Goal: Information Seeking & Learning: Check status

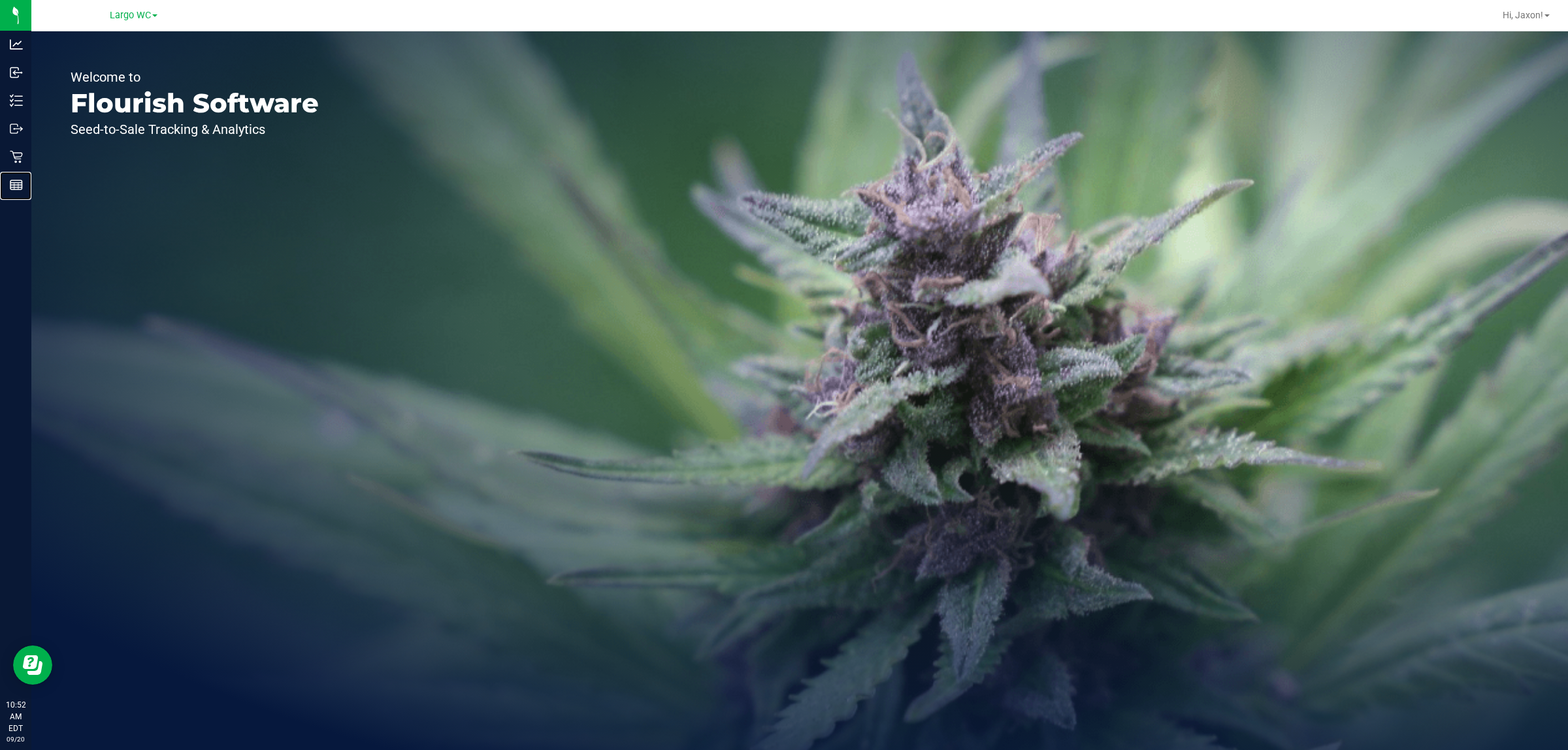
click at [0, 0] on p "Reports" at bounding box center [0, 0] width 0 height 0
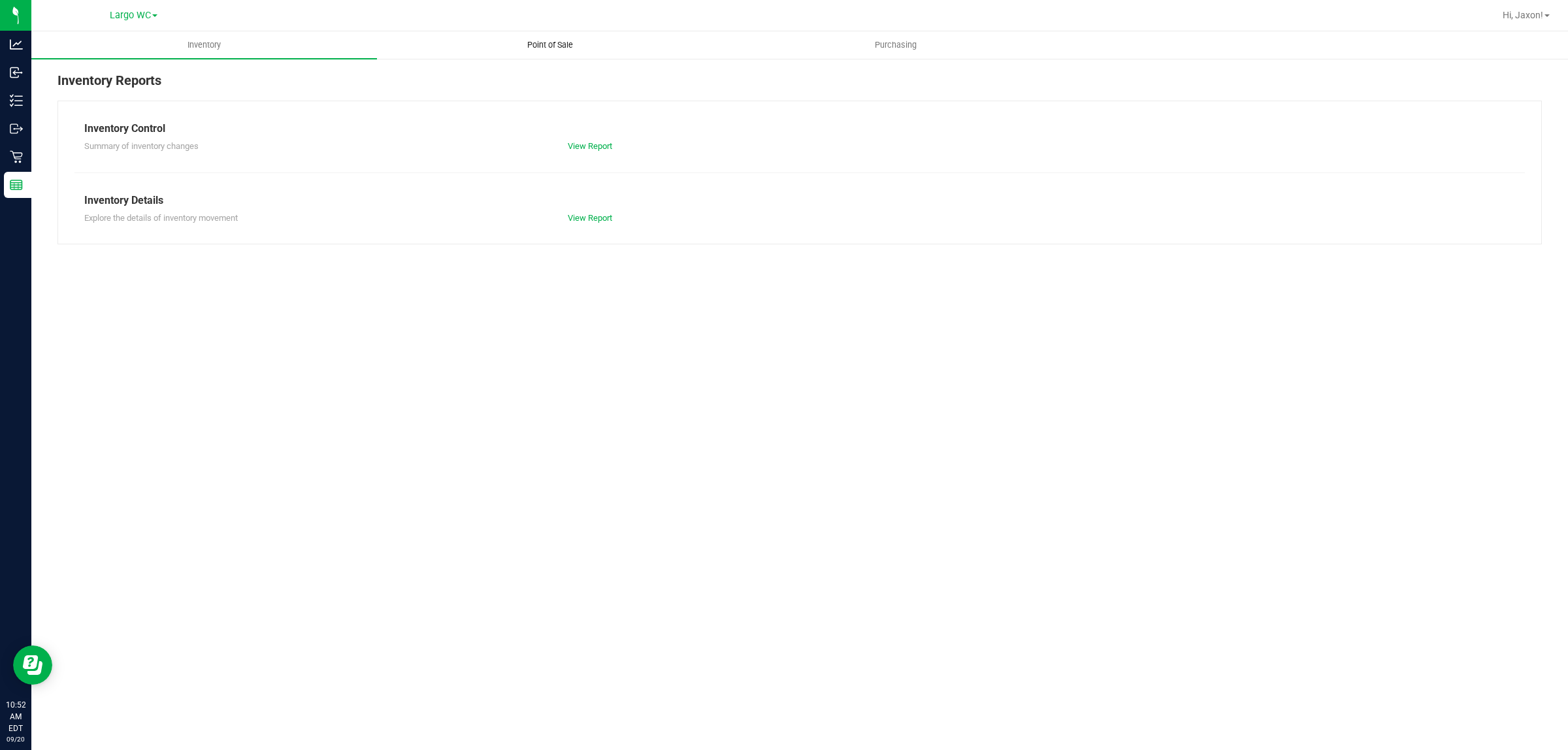
click at [557, 49] on span "Point of Sale" at bounding box center [550, 45] width 81 height 12
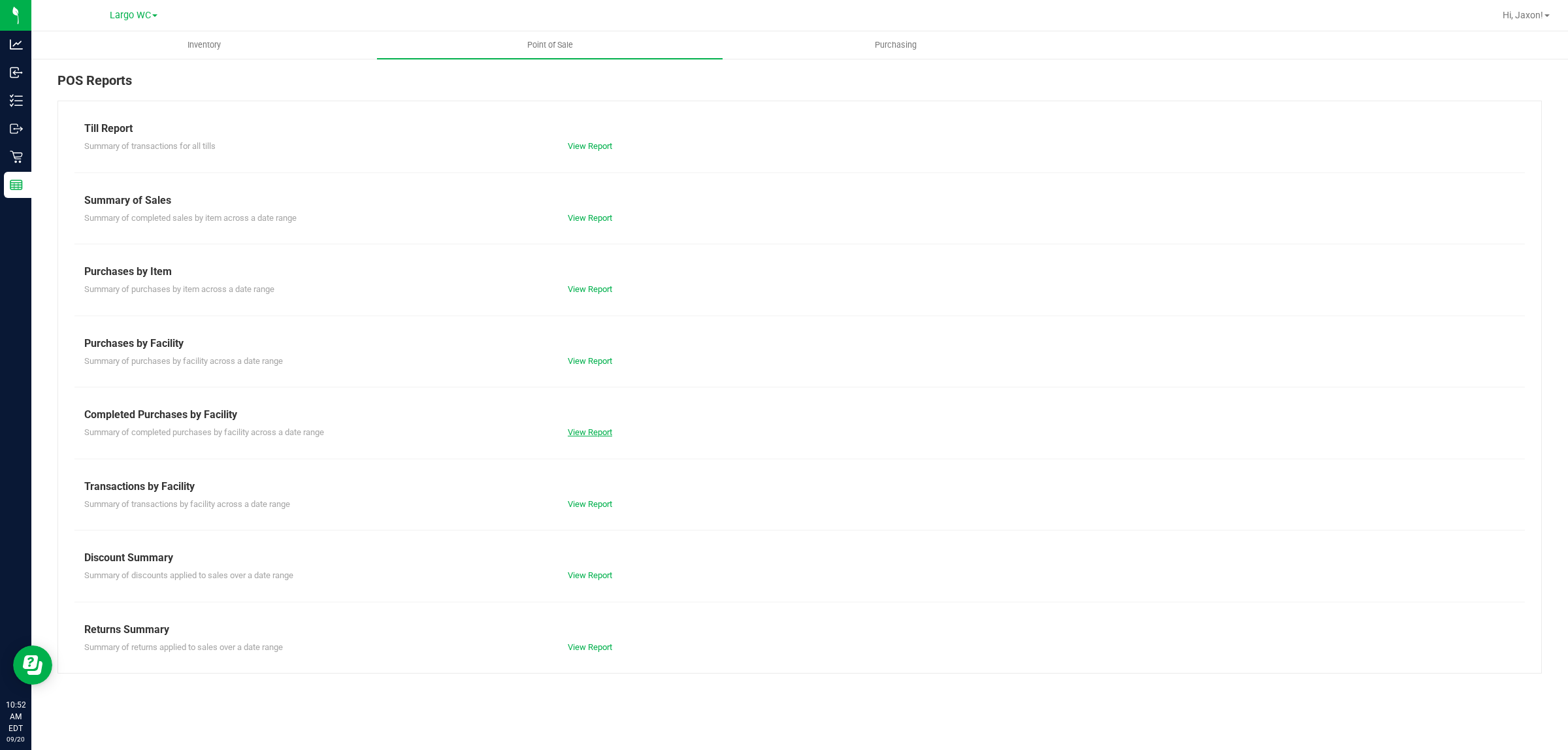
click at [608, 435] on link "View Report" at bounding box center [590, 432] width 44 height 10
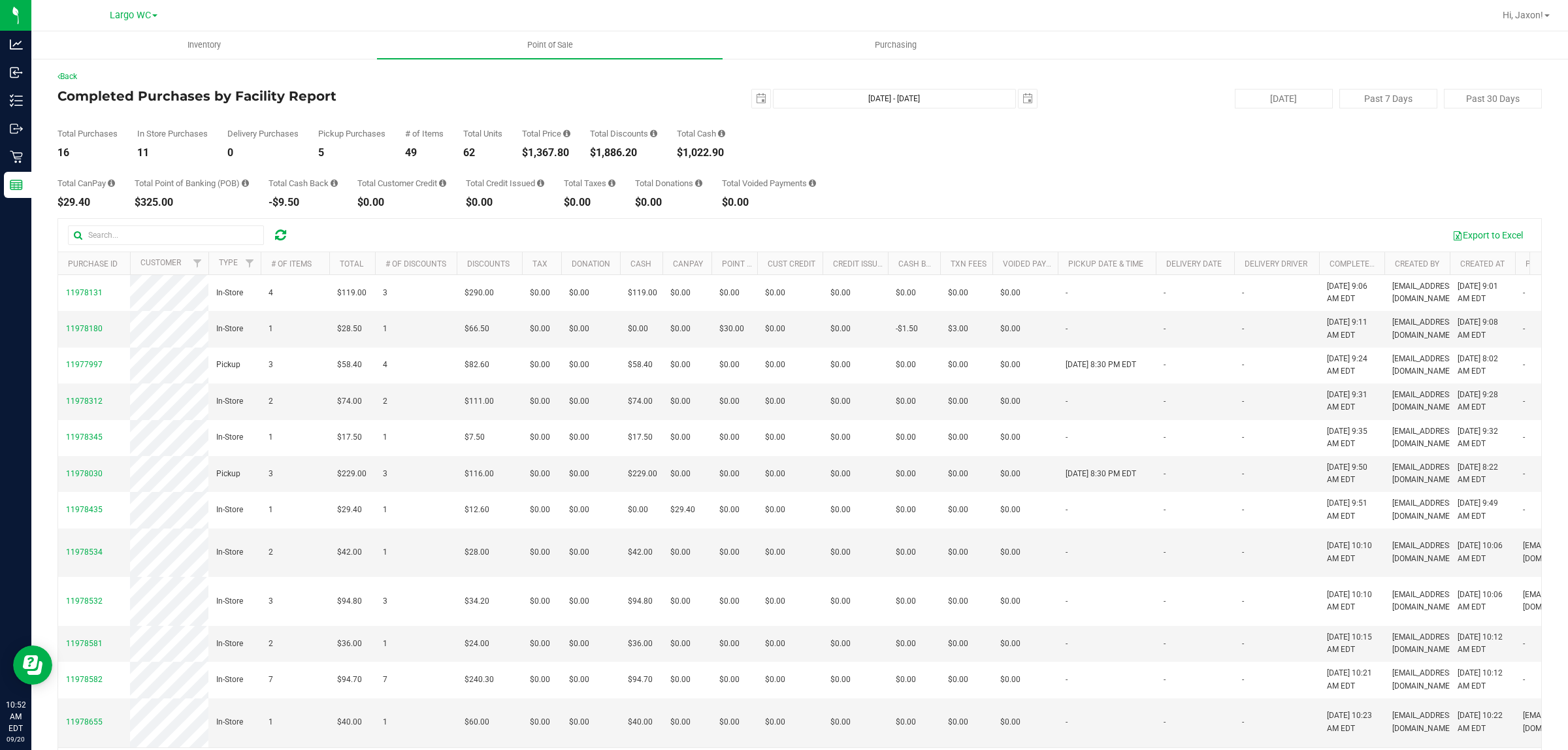
click at [541, 155] on div "$1,367.80" at bounding box center [546, 153] width 48 height 10
click at [546, 152] on div "$1,367.80" at bounding box center [546, 153] width 48 height 10
click at [544, 145] on div "Total Price $1,367.80" at bounding box center [546, 143] width 48 height 29
click at [542, 152] on div "$1,367.80" at bounding box center [546, 153] width 48 height 10
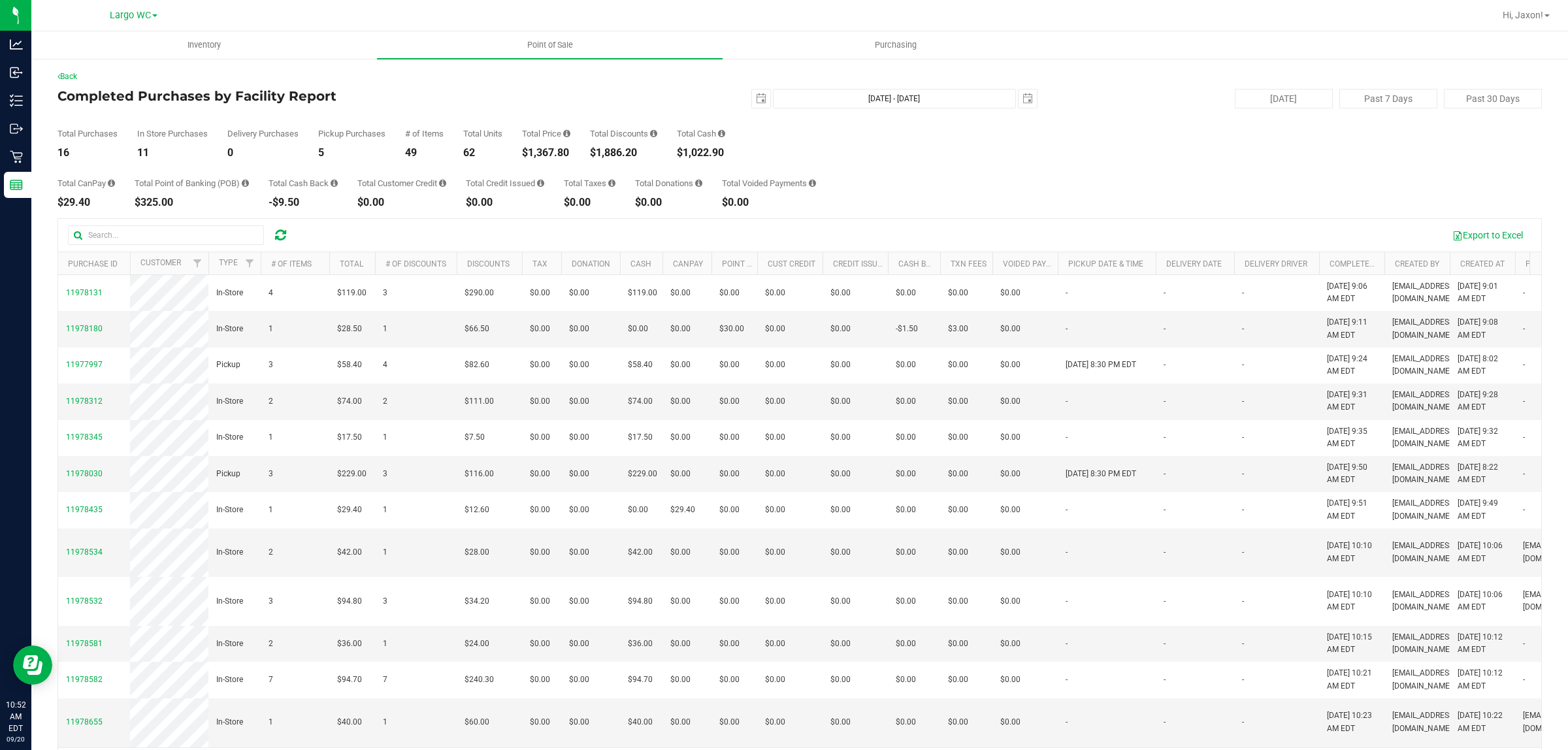
click at [542, 152] on div "$1,367.80" at bounding box center [546, 153] width 48 height 10
drag, startPoint x: 542, startPoint y: 152, endPoint x: 503, endPoint y: 161, distance: 40.0
click at [543, 154] on div "$1,367.80" at bounding box center [546, 153] width 48 height 10
click at [1059, 152] on div "Total Purchases 16 In Store Purchases 11 Delivery Purchases 0 Pickup Purchases …" at bounding box center [800, 133] width 1484 height 50
